Goal: Task Accomplishment & Management: Complete application form

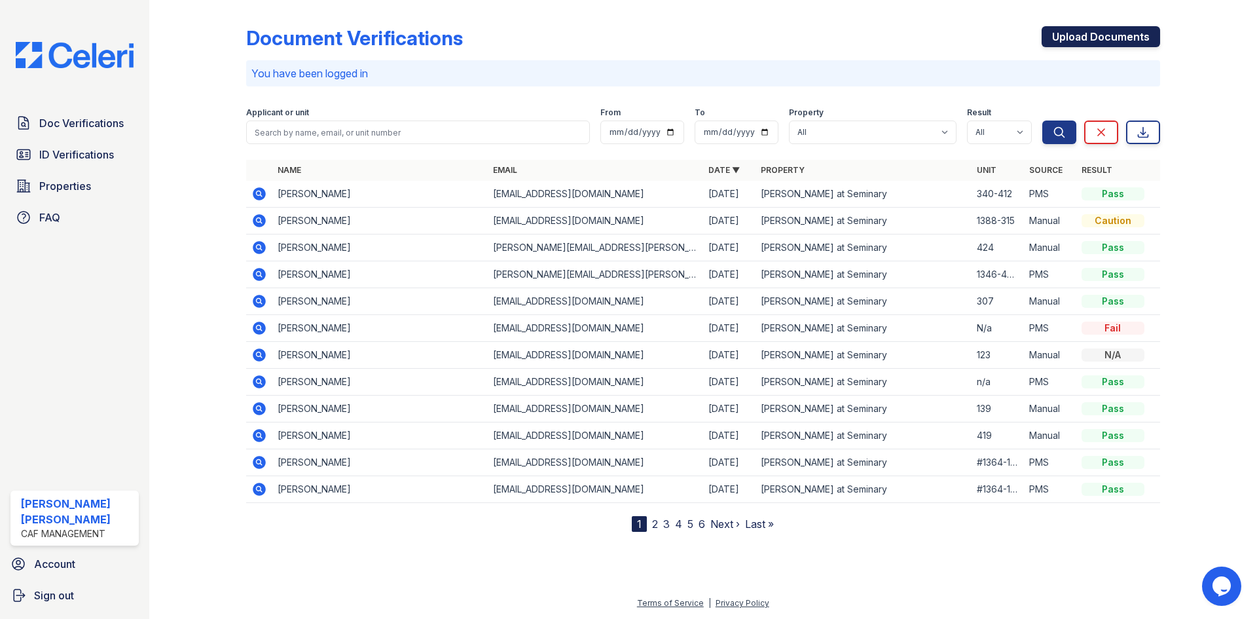
click at [1089, 34] on link "Upload Documents" at bounding box center [1101, 36] width 119 height 21
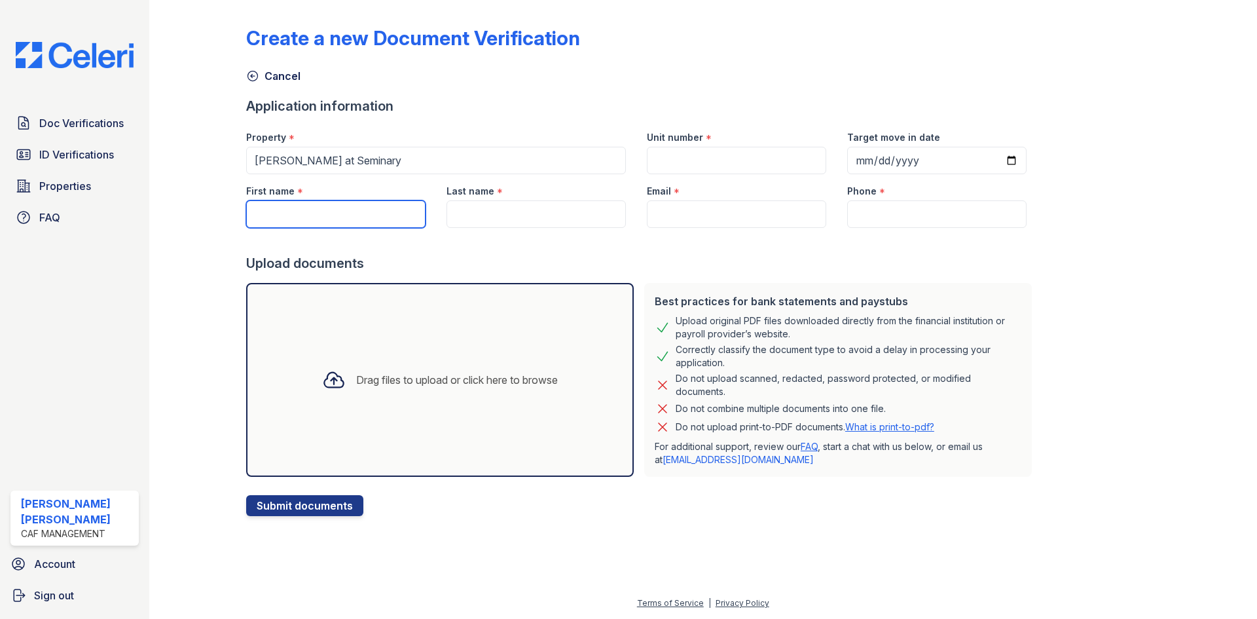
click at [322, 223] on input "First name" at bounding box center [335, 214] width 179 height 28
type input "[PERSON_NAME]"
click at [471, 221] on input "Last name" at bounding box center [536, 214] width 179 height 28
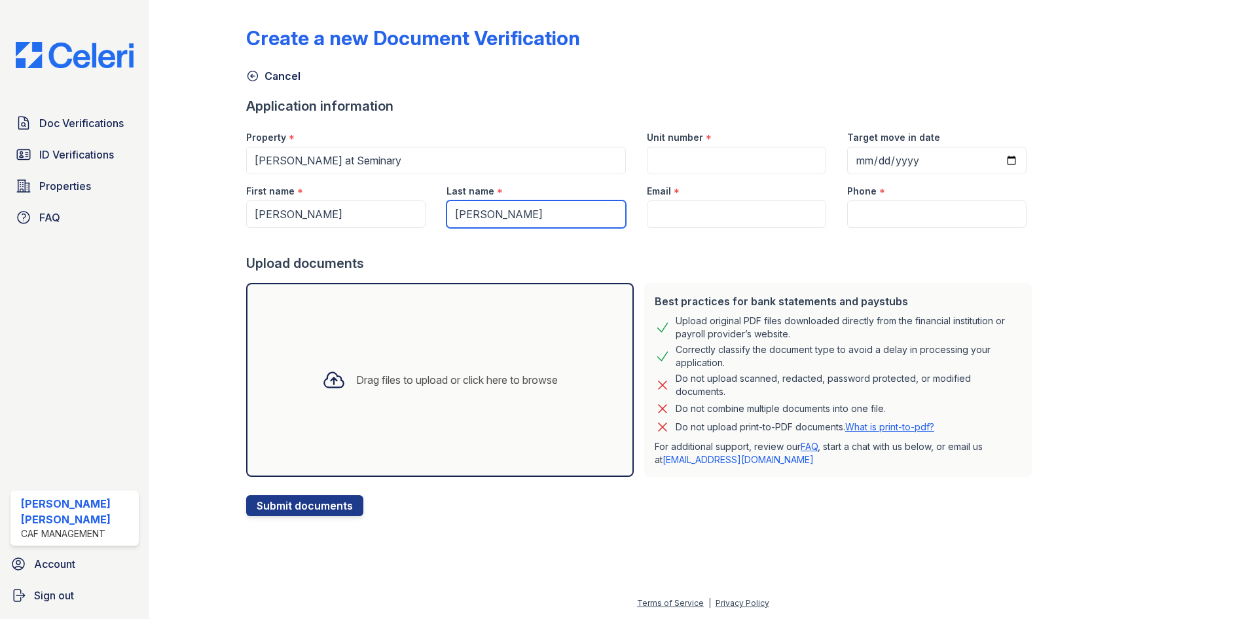
type input "[PERSON_NAME]"
click at [685, 207] on input "Email" at bounding box center [736, 214] width 179 height 28
paste input "[EMAIL_ADDRESS][DOMAIN_NAME]"
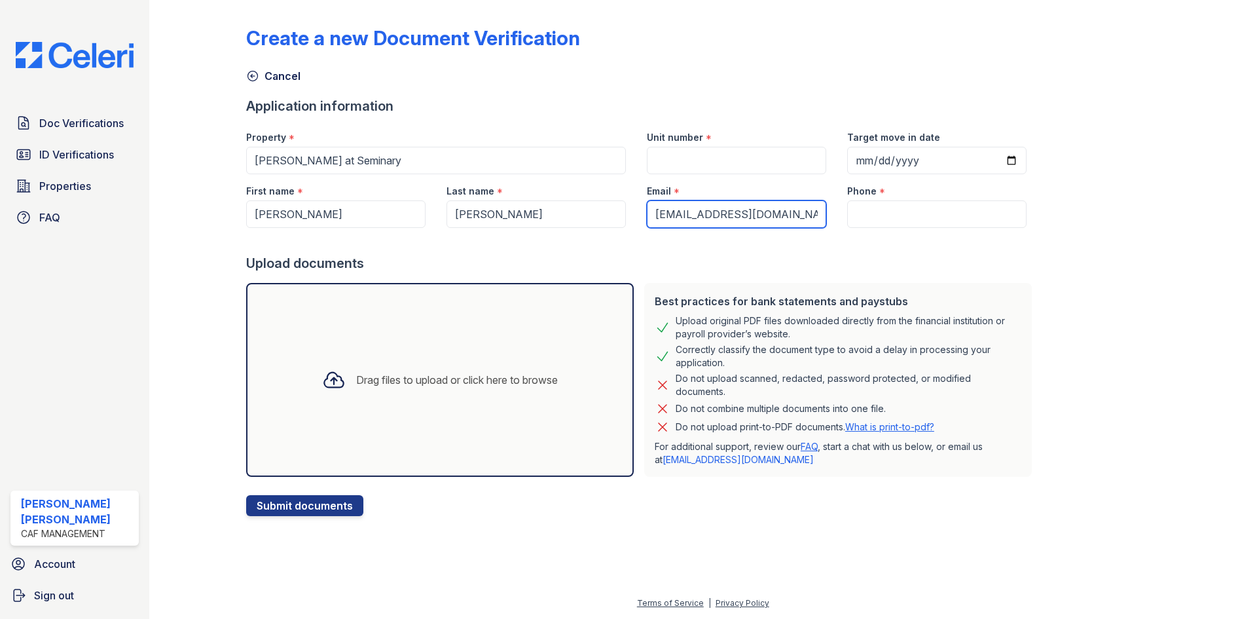
type input "[EMAIL_ADDRESS][DOMAIN_NAME]"
click at [900, 245] on div at bounding box center [641, 241] width 791 height 26
click at [879, 213] on input "Phone" at bounding box center [936, 214] width 179 height 28
click at [707, 568] on div at bounding box center [703, 566] width 1066 height 58
click at [854, 211] on input "Phone" at bounding box center [936, 214] width 179 height 28
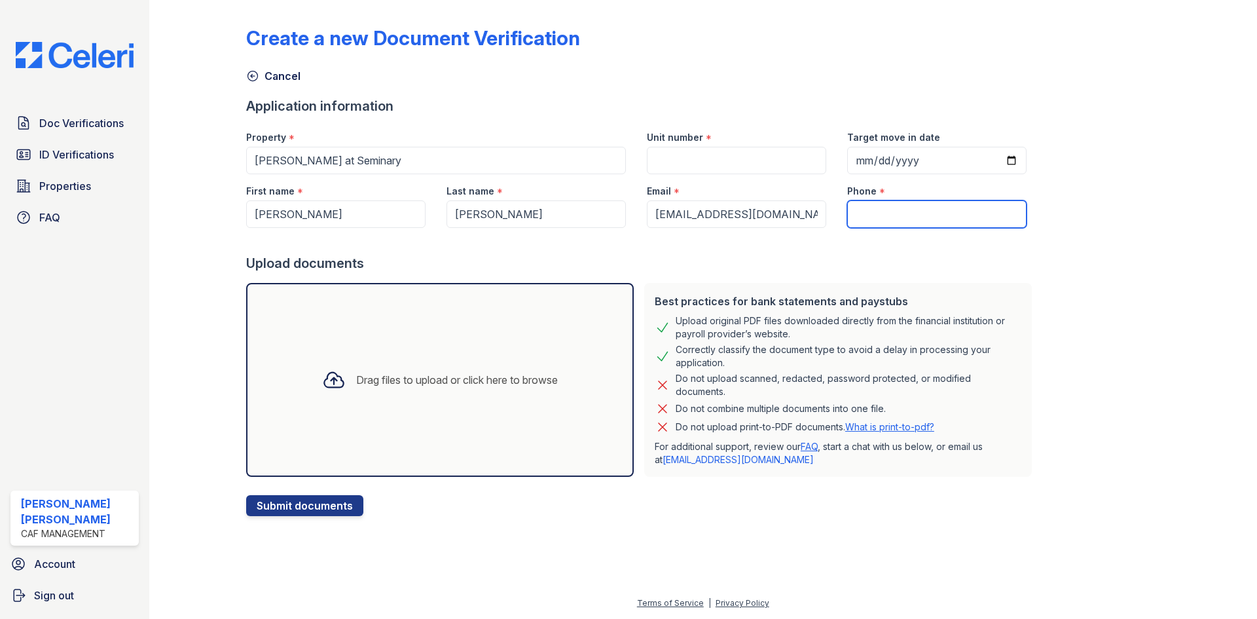
paste input "(817) 851-4128"
type input "(817) 851-4128"
click at [738, 155] on input "Unit number" at bounding box center [736, 161] width 179 height 28
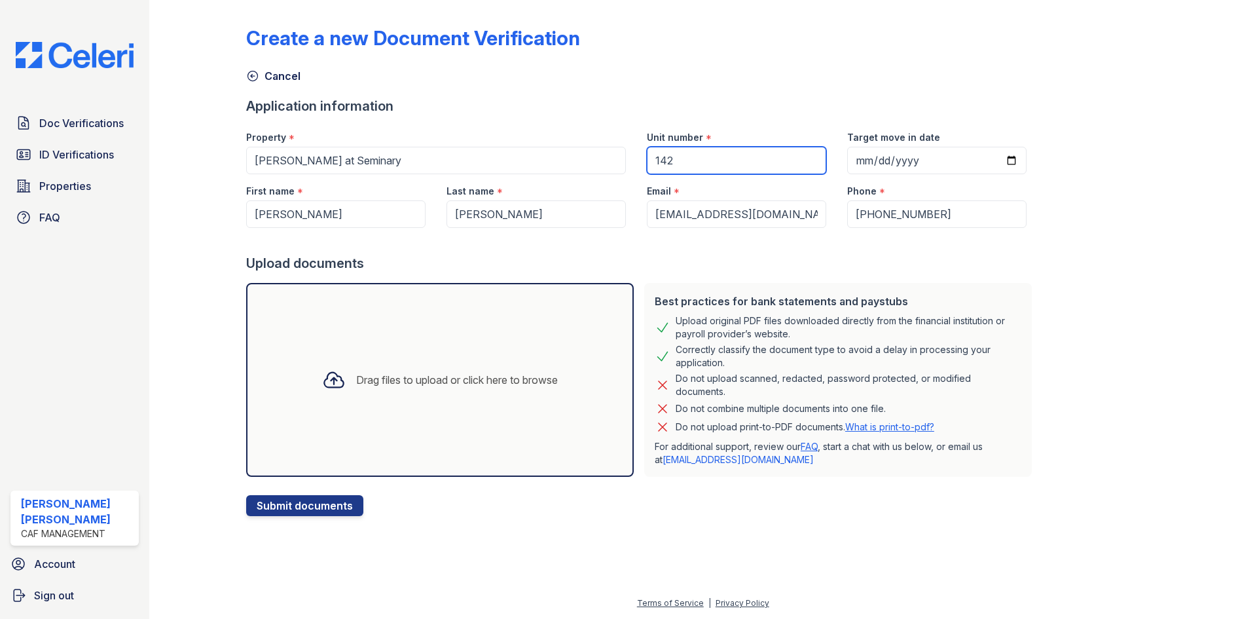
type input "142"
click at [595, 88] on div "Create a new Document Verification Cancel Application information Property * Es…" at bounding box center [703, 260] width 914 height 511
click at [307, 497] on button "Submit documents" at bounding box center [304, 505] width 117 height 21
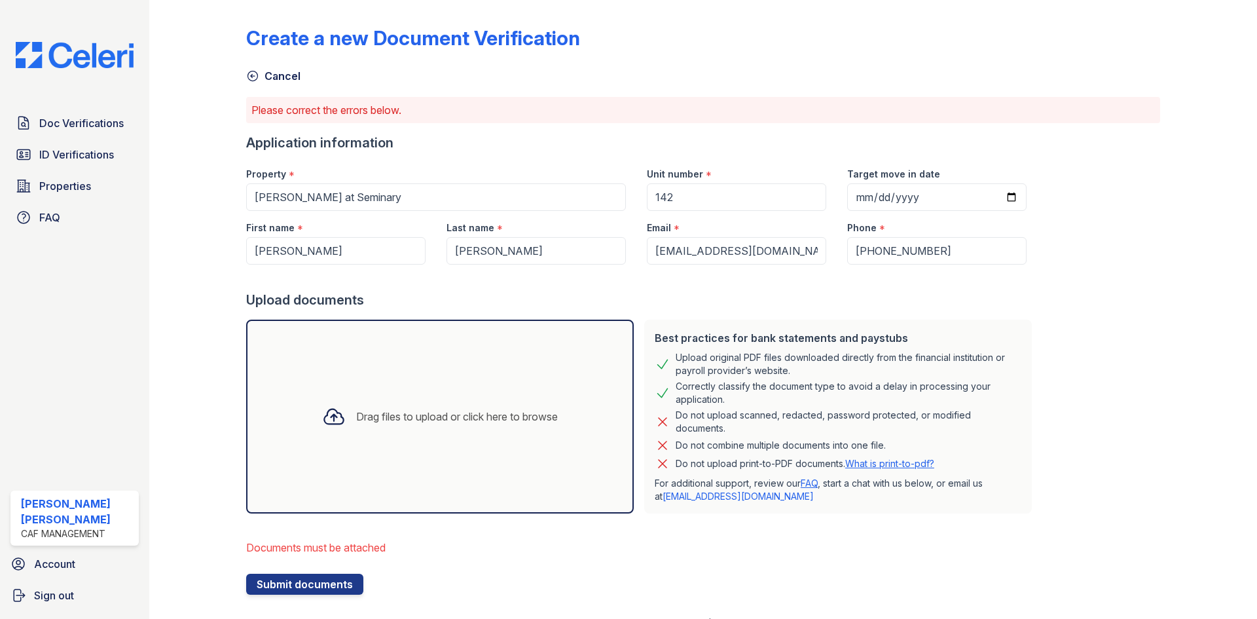
click at [323, 423] on icon at bounding box center [334, 417] width 24 height 24
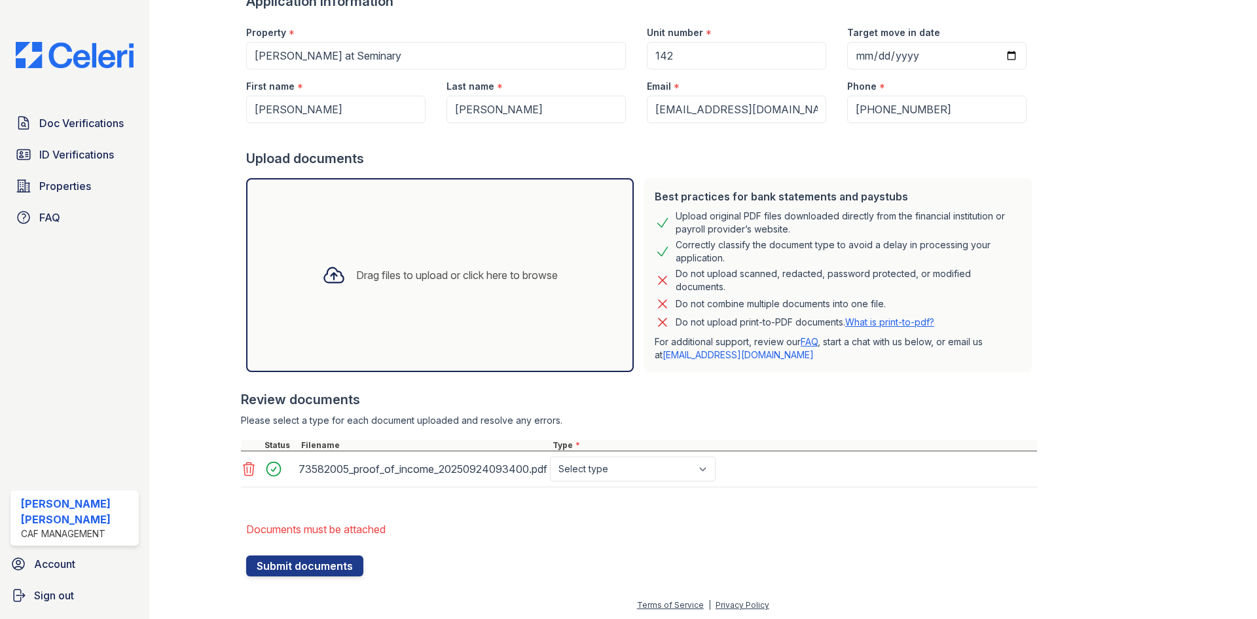
scroll to position [143, 0]
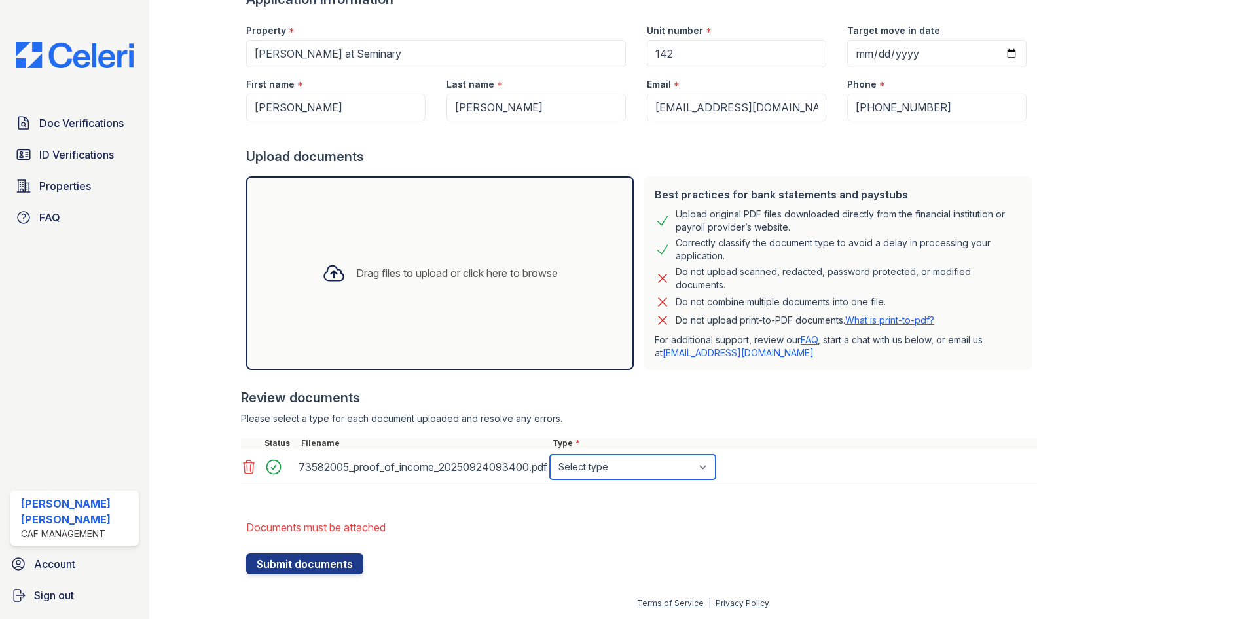
click at [623, 460] on select "Select type Paystub Bank Statement Offer Letter Tax Documents Benefit Award Let…" at bounding box center [633, 466] width 166 height 25
select select "paystub"
click at [550, 454] on select "Select type Paystub Bank Statement Offer Letter Tax Documents Benefit Award Let…" at bounding box center [633, 466] width 166 height 25
click at [342, 272] on div "Drag files to upload or click here to browse" at bounding box center [440, 273] width 257 height 45
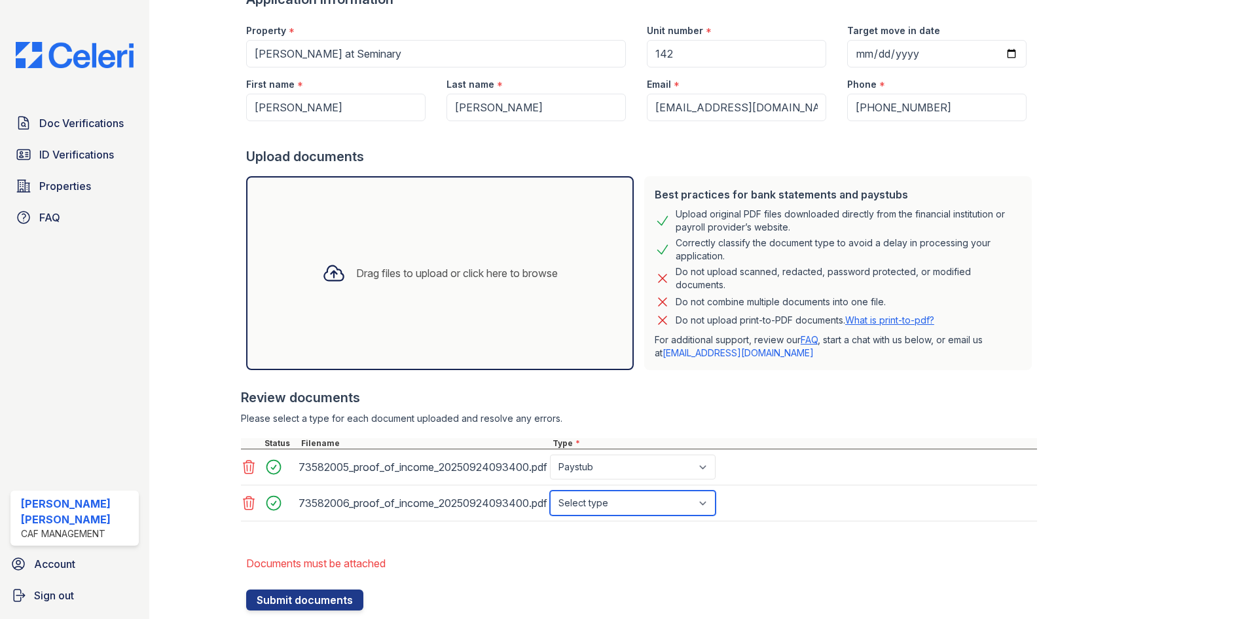
click at [634, 509] on select "Select type Paystub Bank Statement Offer Letter Tax Documents Benefit Award Let…" at bounding box center [633, 502] width 166 height 25
select select "paystub"
click at [550, 490] on select "Select type Paystub Bank Statement Offer Letter Tax Documents Benefit Award Let…" at bounding box center [633, 502] width 166 height 25
click at [196, 434] on div at bounding box center [208, 236] width 76 height 748
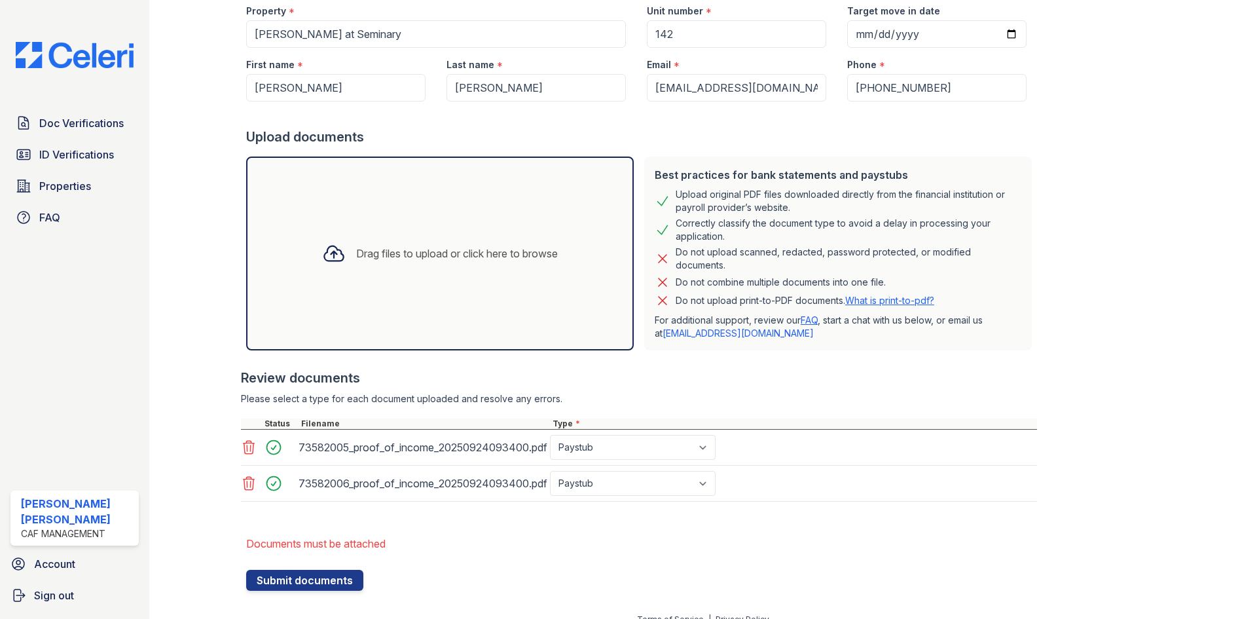
scroll to position [179, 0]
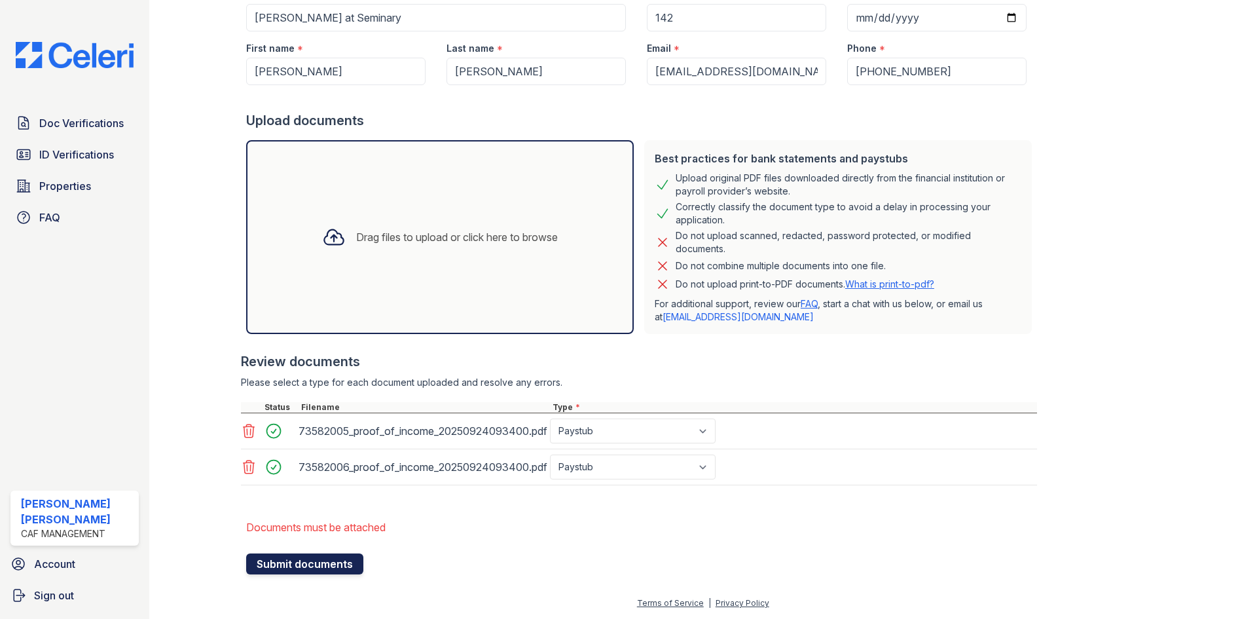
click at [310, 573] on button "Submit documents" at bounding box center [304, 563] width 117 height 21
